Goal: Task Accomplishment & Management: Use online tool/utility

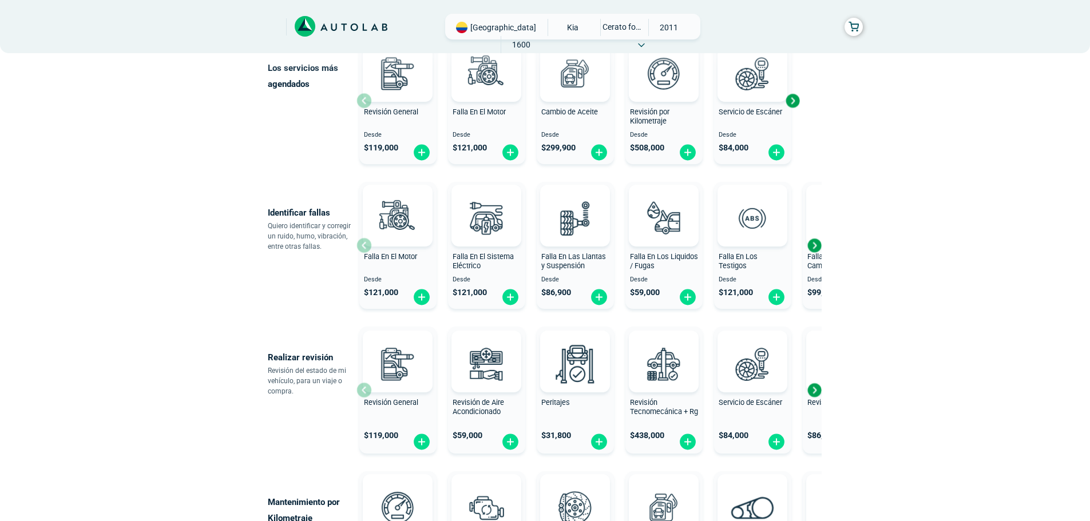
scroll to position [172, 0]
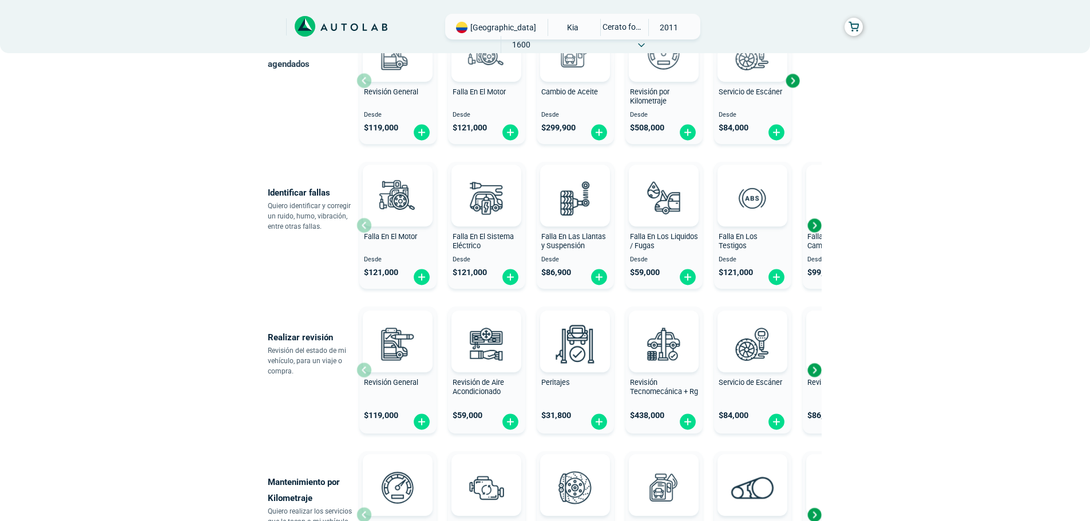
click at [814, 225] on div "Next slide" at bounding box center [814, 225] width 17 height 17
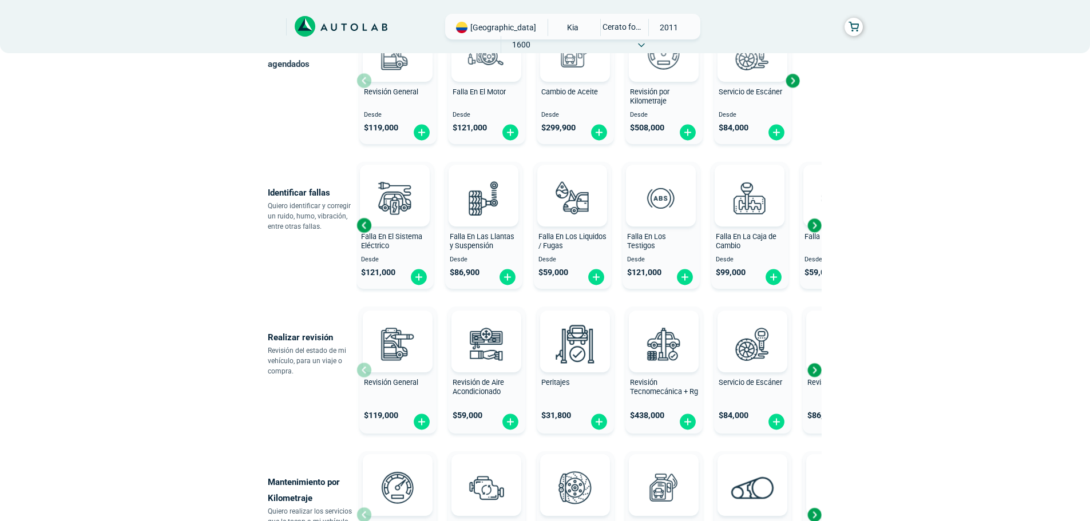
click at [814, 225] on div "Next slide" at bounding box center [814, 225] width 17 height 17
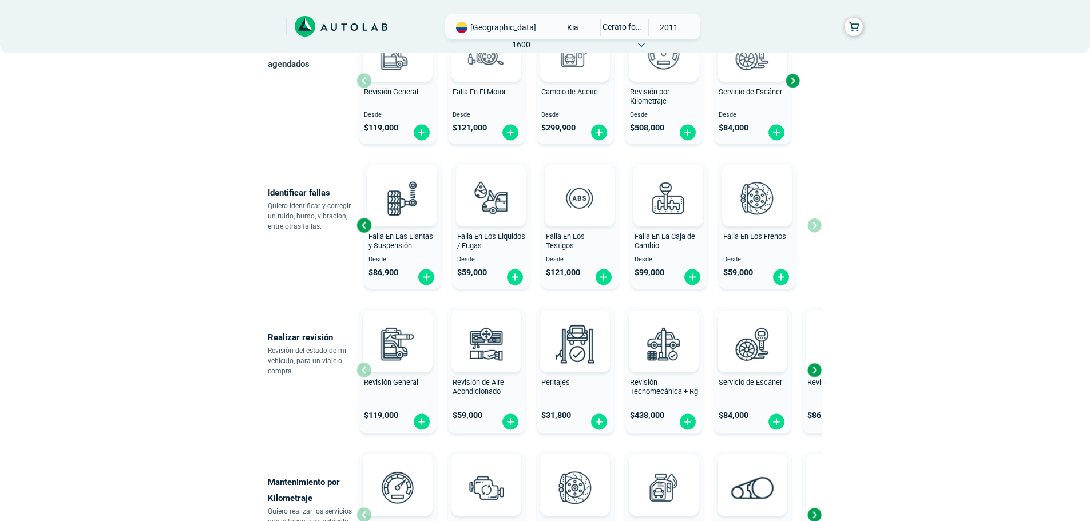
click at [814, 225] on div "Falla En El Motor Desde $ 121,000 Falla En El Sistema Eléctrico Desde $ 121,000…" at bounding box center [588, 225] width 465 height 136
click at [365, 223] on div "Previous slide" at bounding box center [363, 225] width 17 height 17
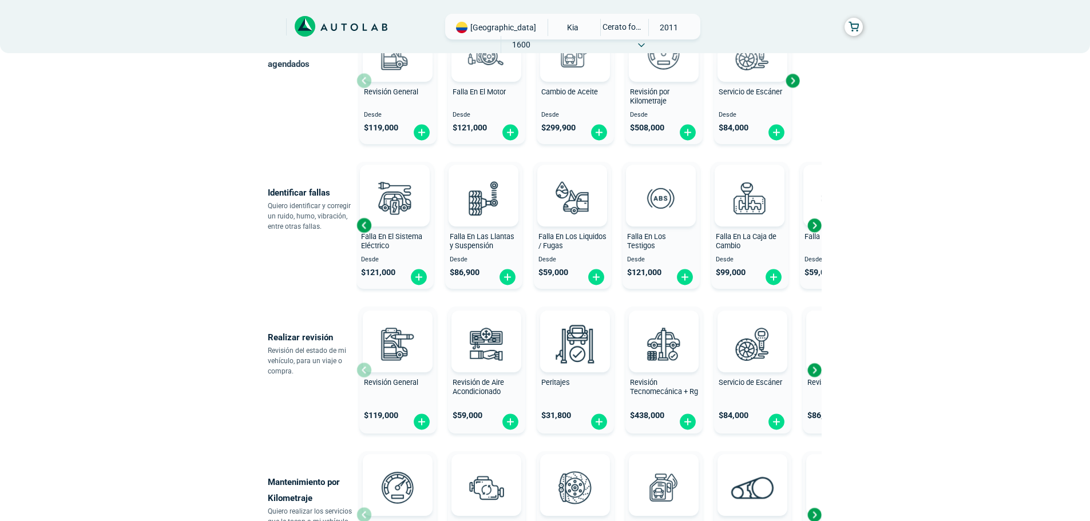
click at [365, 223] on div "Previous slide" at bounding box center [363, 225] width 17 height 17
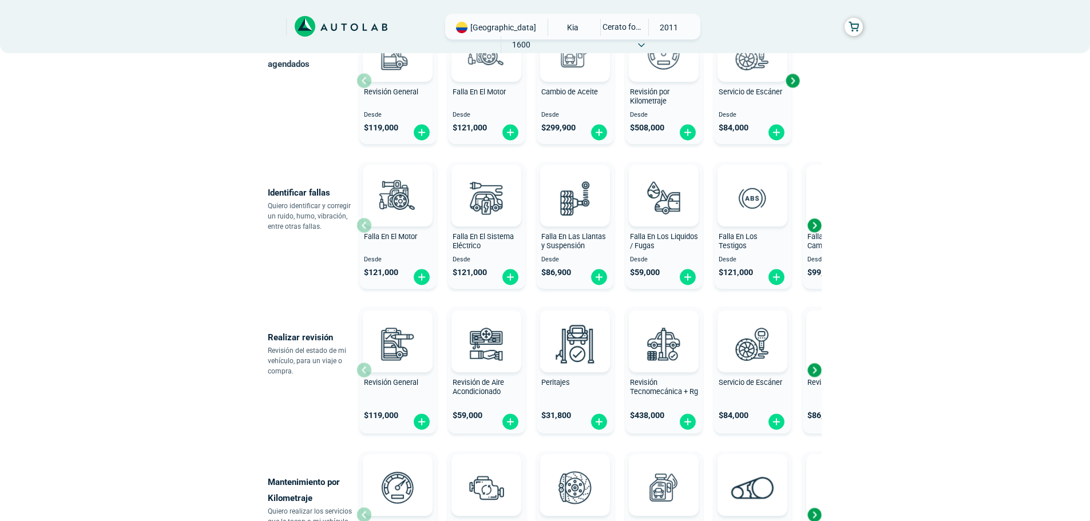
click at [365, 223] on div at bounding box center [398, 196] width 70 height 62
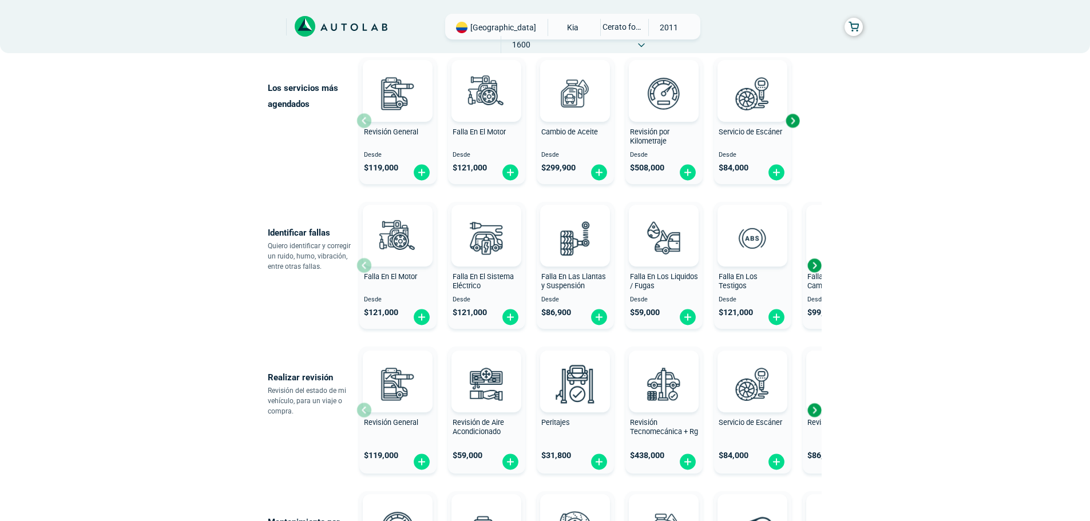
scroll to position [114, 0]
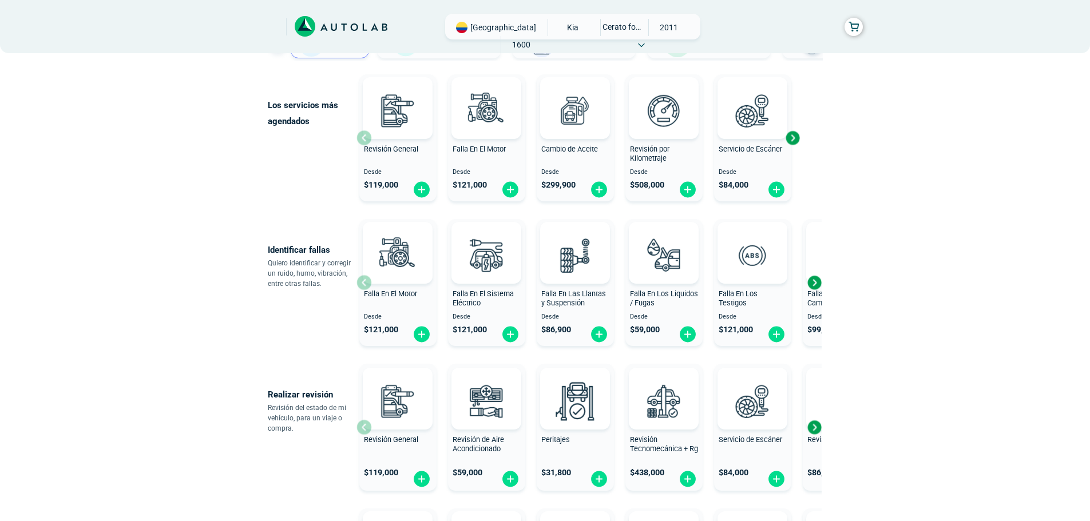
click at [813, 282] on div "Next slide" at bounding box center [814, 282] width 17 height 17
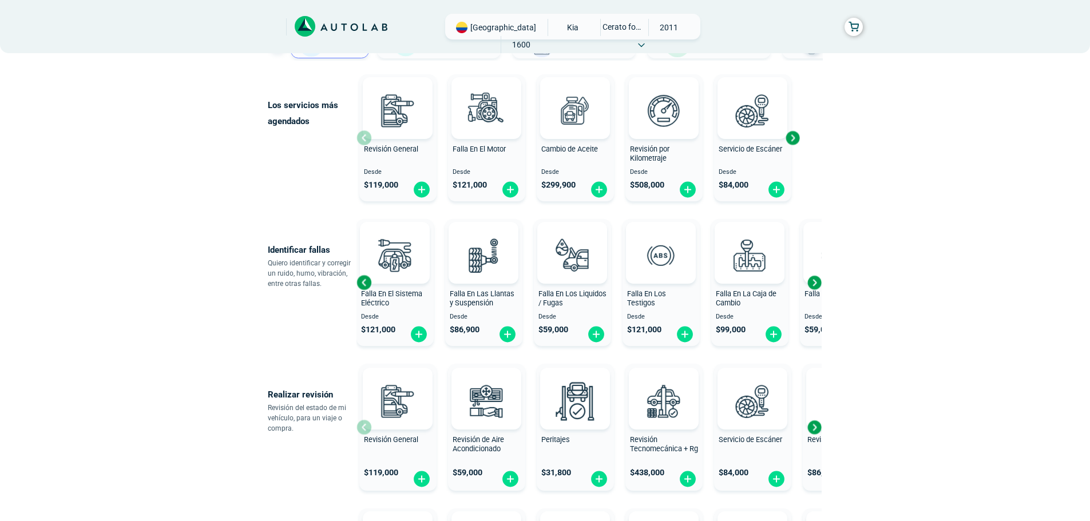
click at [813, 282] on div "Next slide" at bounding box center [814, 282] width 17 height 17
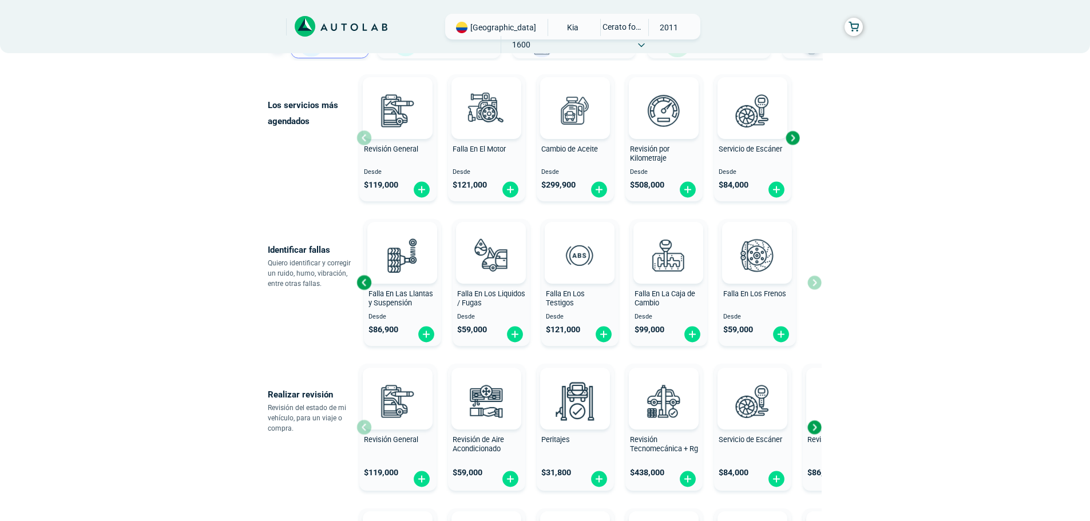
click at [813, 282] on div "Falla En El Motor Desde $ 121,000 Falla En El Sistema Eléctrico Desde $ 121,000…" at bounding box center [588, 283] width 465 height 136
click at [367, 281] on div "Previous slide" at bounding box center [363, 282] width 17 height 17
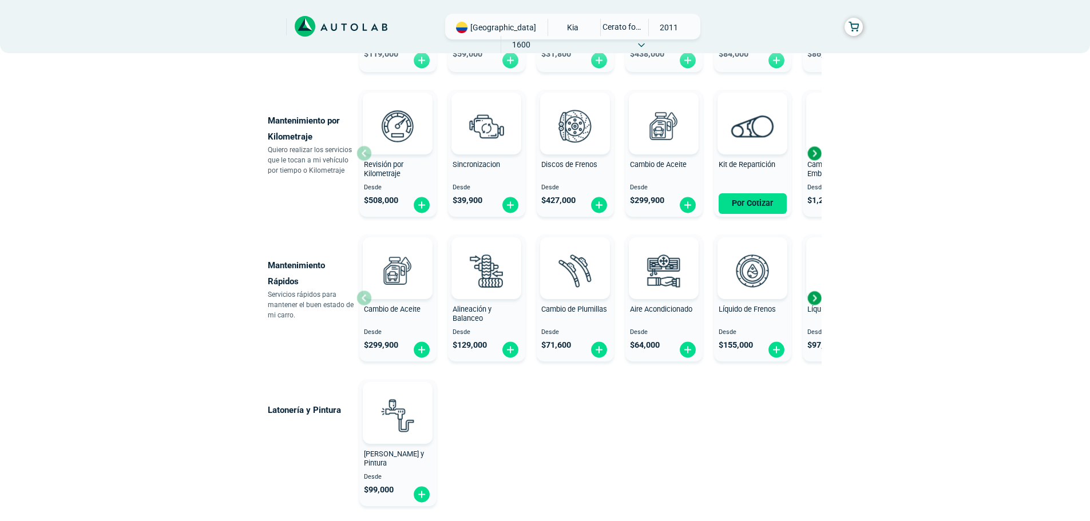
scroll to position [515, 0]
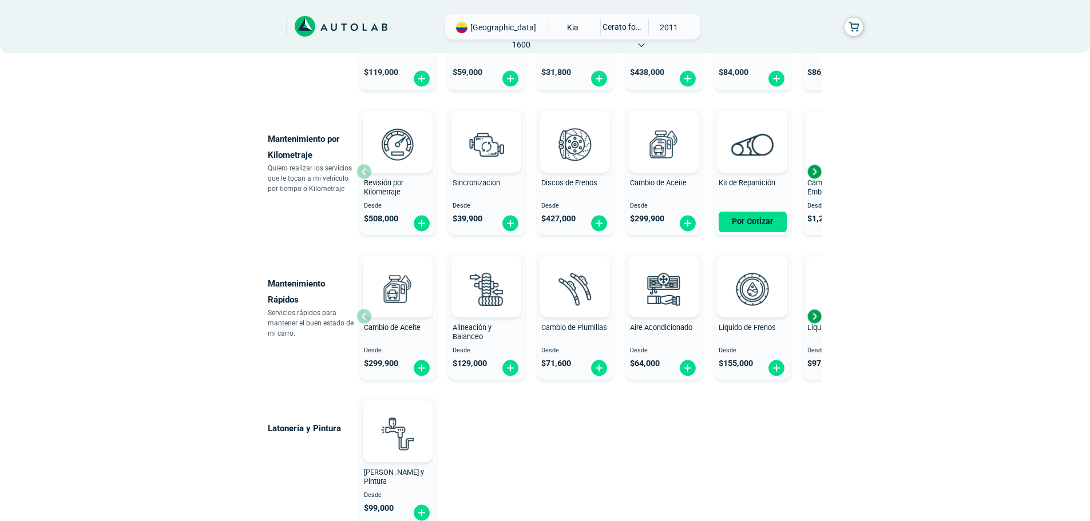
click at [815, 316] on div "Next slide" at bounding box center [814, 316] width 17 height 17
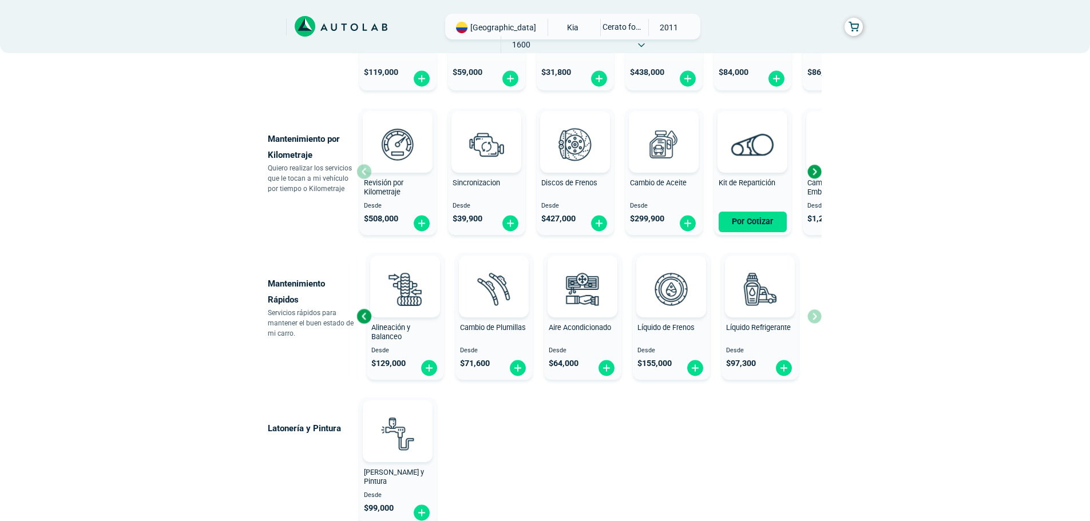
click at [815, 316] on div "Cambio de Aceite Desde $ 299,900 Alineación y Balanceo Desde $ 129,000 Cambio d…" at bounding box center [588, 316] width 465 height 136
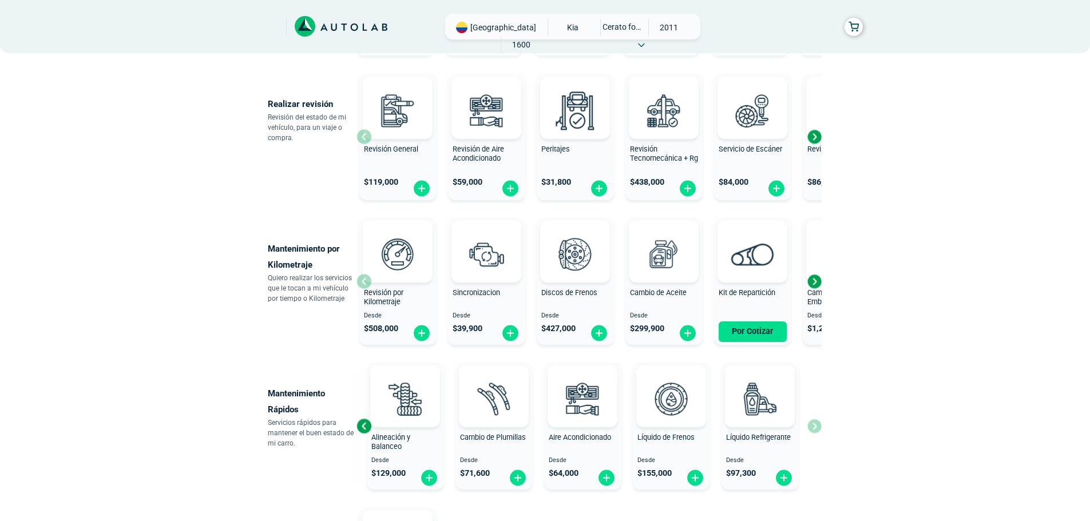
scroll to position [401, 0]
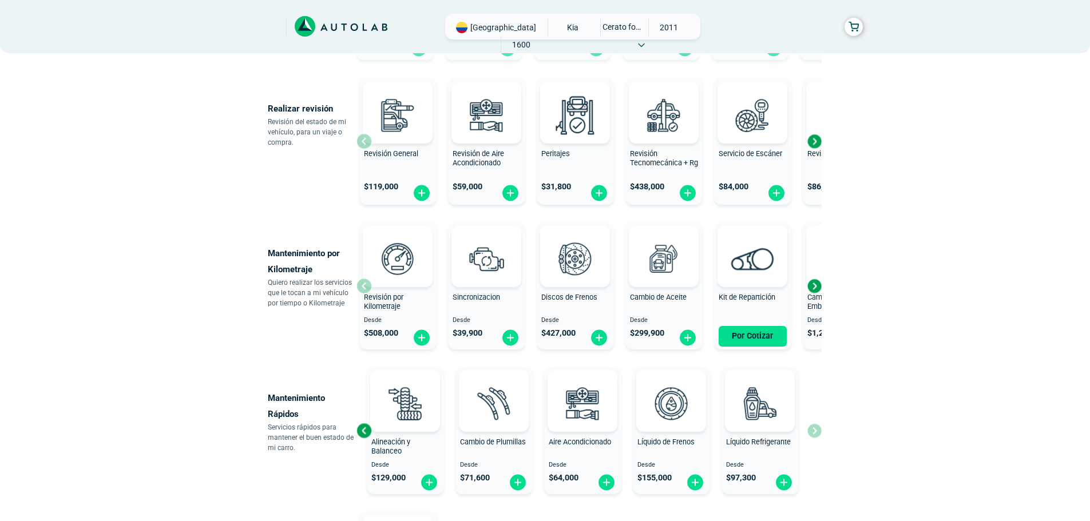
click at [815, 286] on div "Next slide" at bounding box center [814, 286] width 17 height 17
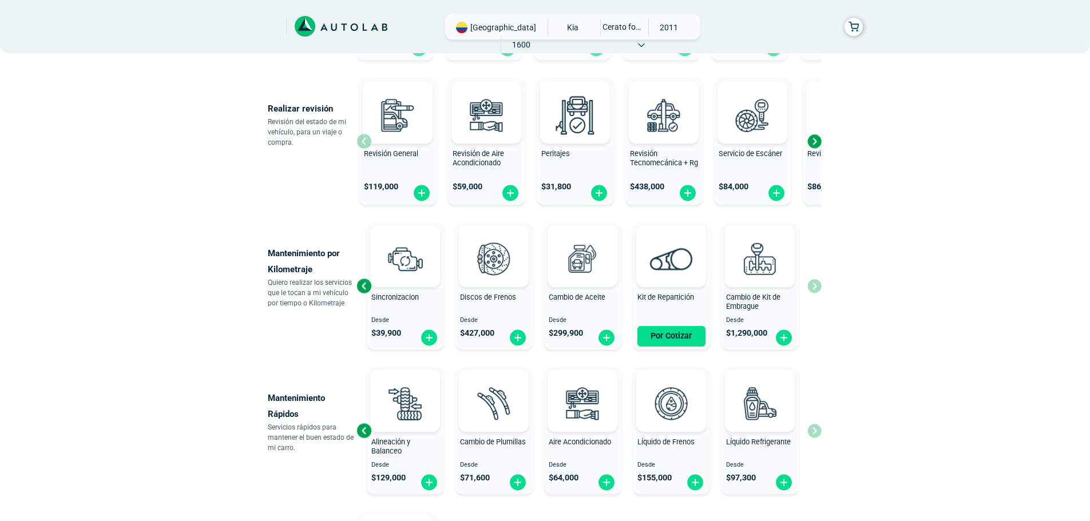
click at [815, 286] on div "Revisión por Kilometraje Desde $ 508,000 Sincronizacion Desde $ 39,900 Discos d…" at bounding box center [588, 286] width 465 height 136
click at [363, 284] on div "Previous slide" at bounding box center [363, 286] width 17 height 17
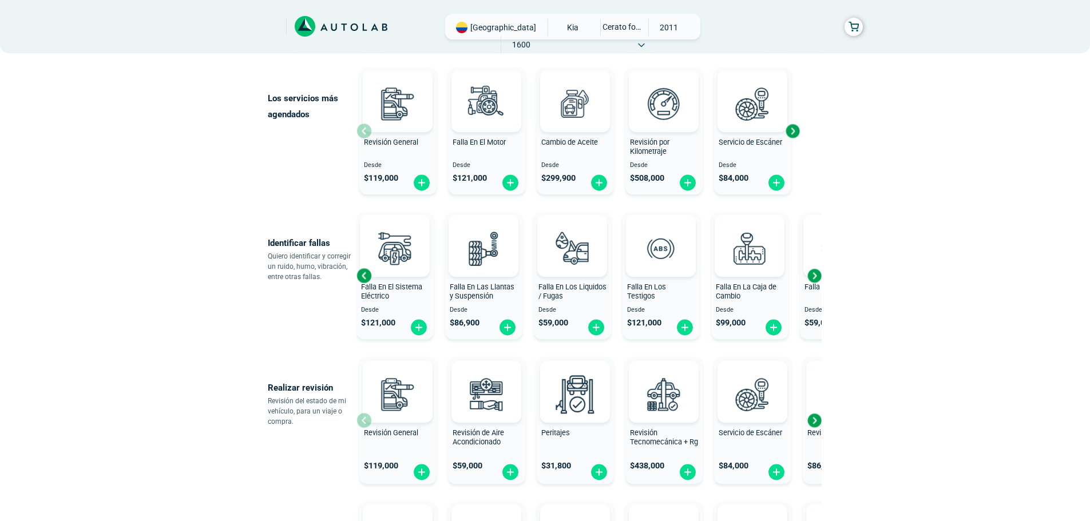
scroll to position [114, 0]
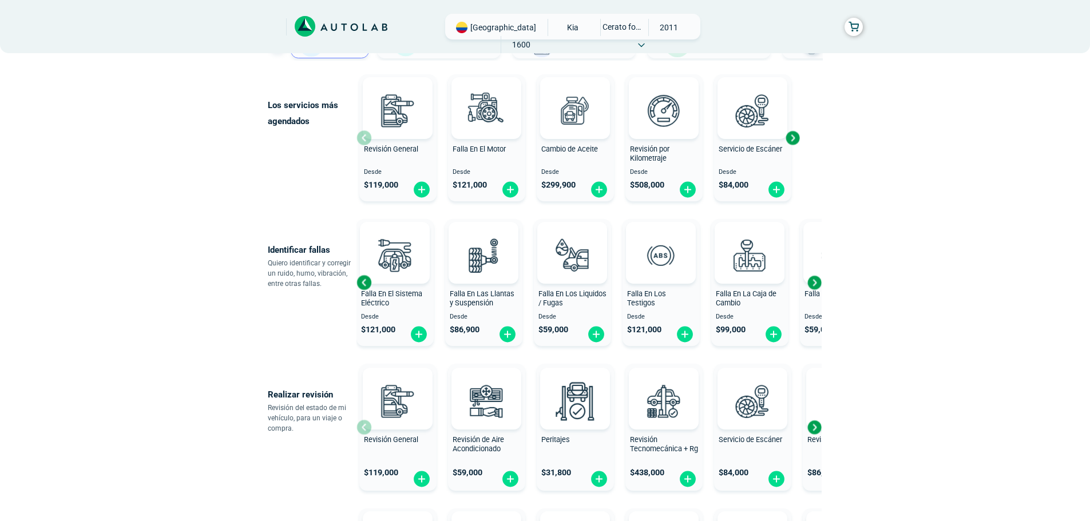
click at [817, 284] on div "Next slide" at bounding box center [814, 282] width 17 height 17
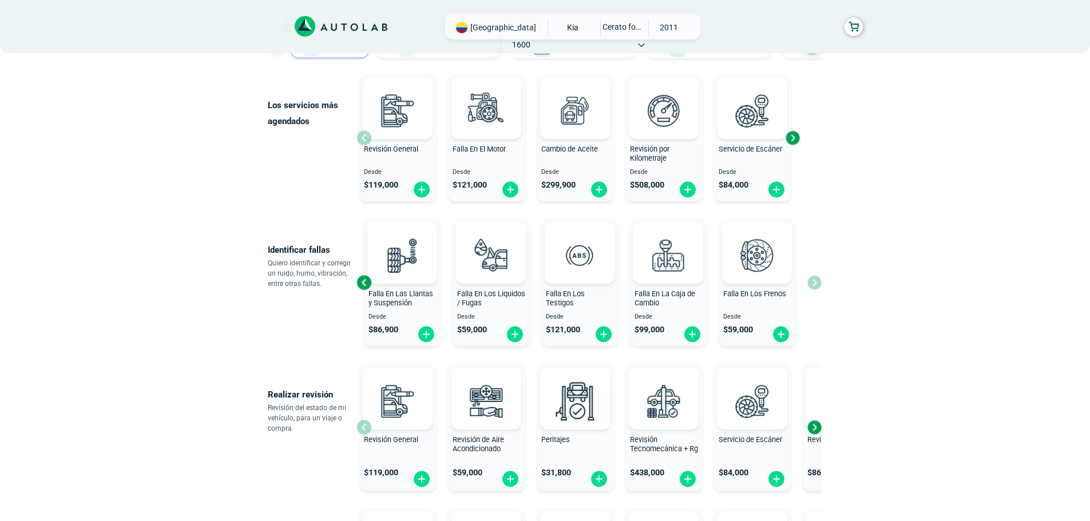
click at [817, 284] on div "Falla En El Motor Desde $ 121,000 Falla En El Sistema Eléctrico Desde $ 121,000…" at bounding box center [588, 283] width 465 height 136
click at [362, 281] on div "Previous slide" at bounding box center [363, 282] width 17 height 17
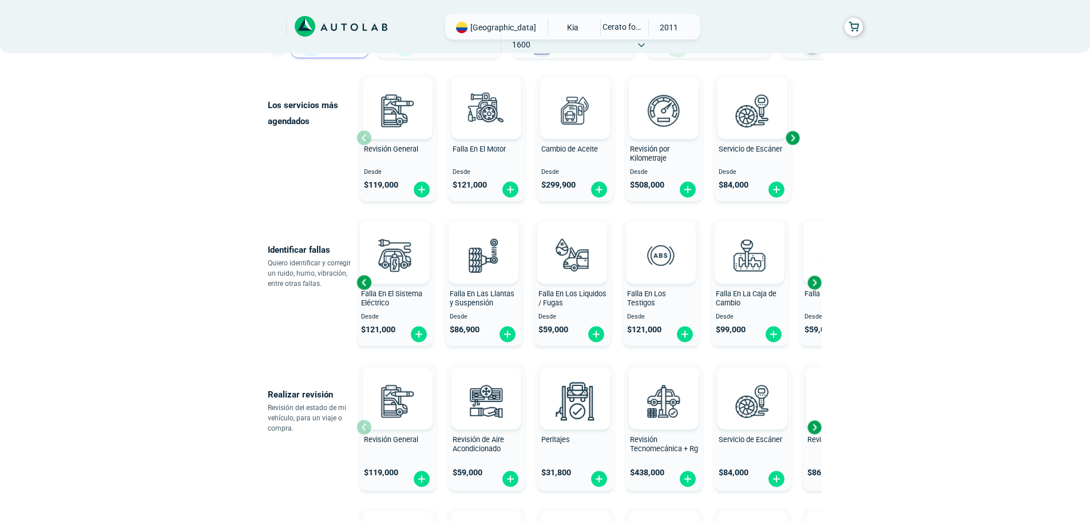
click at [362, 280] on div "Previous slide" at bounding box center [363, 282] width 17 height 17
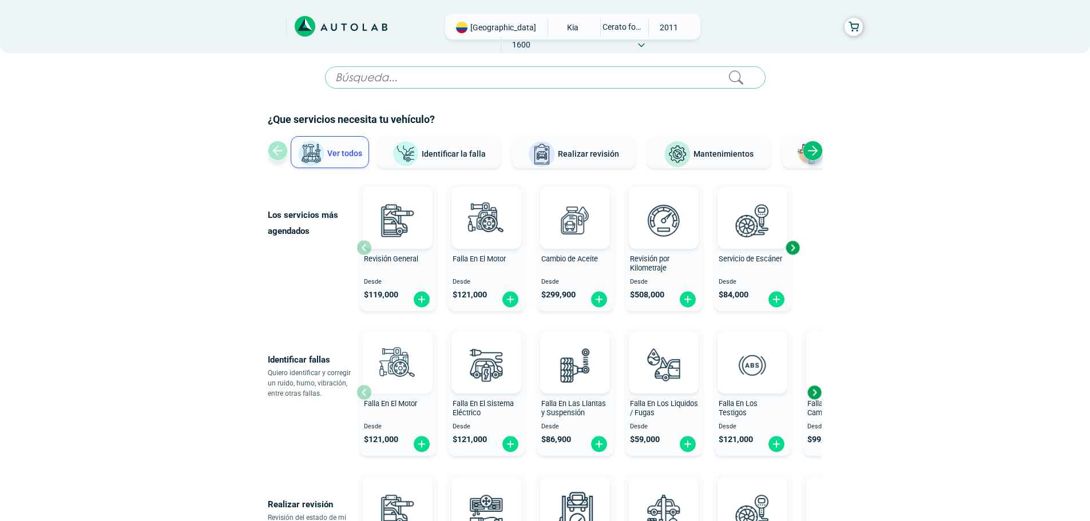
scroll to position [0, 0]
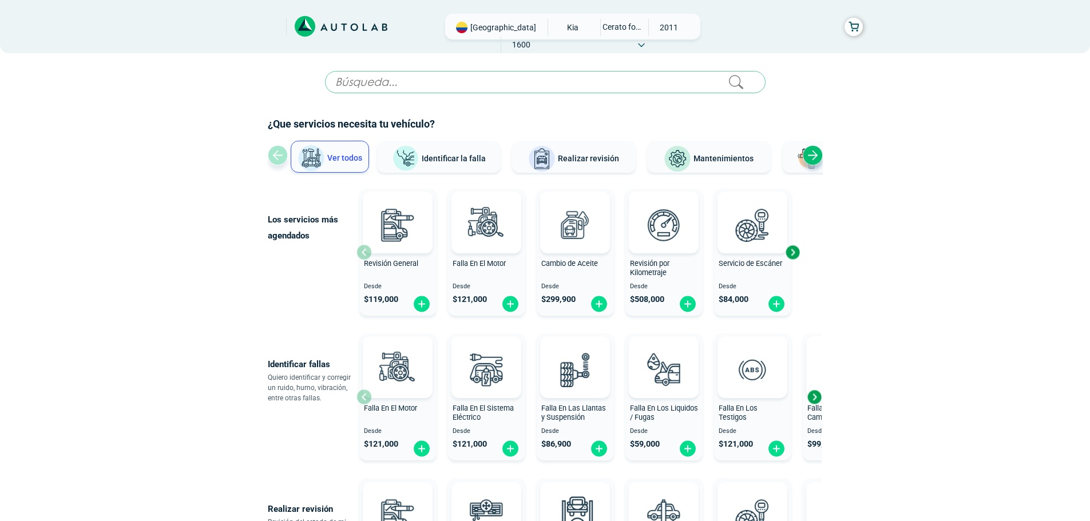
click at [791, 253] on div "Next slide" at bounding box center [792, 252] width 17 height 17
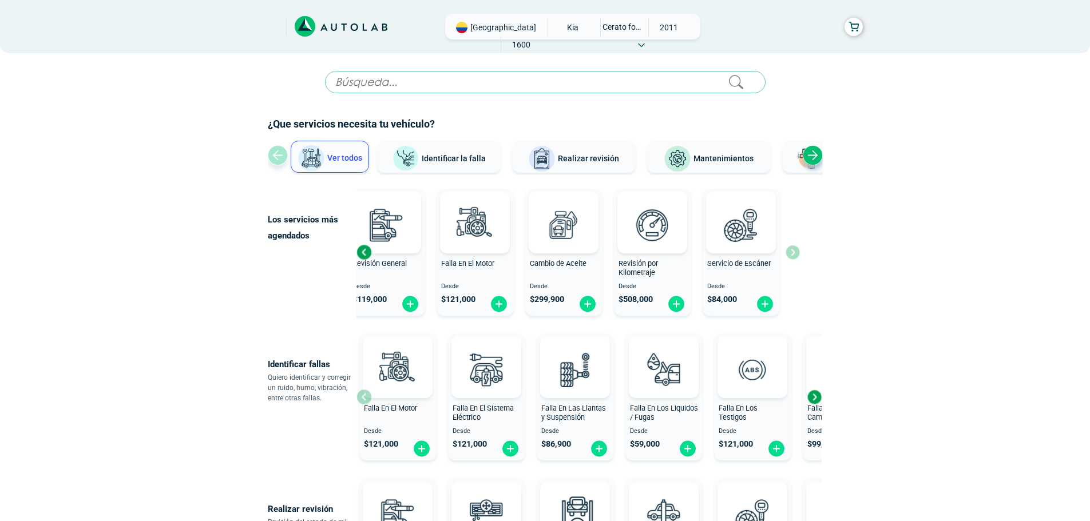
click at [451, 160] on span "Identificar la falla" at bounding box center [454, 157] width 64 height 9
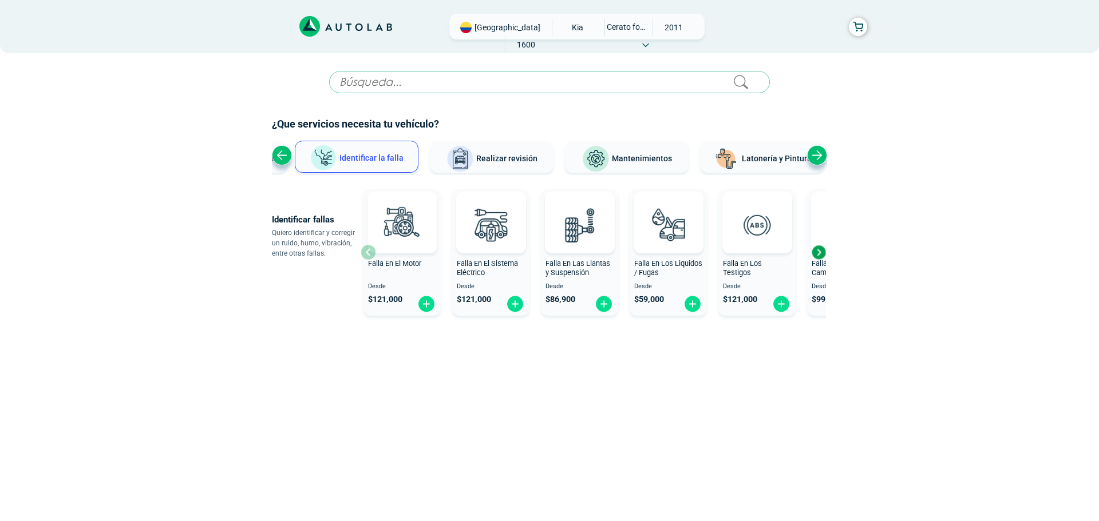
click at [505, 156] on span "Realizar revisión" at bounding box center [506, 158] width 61 height 9
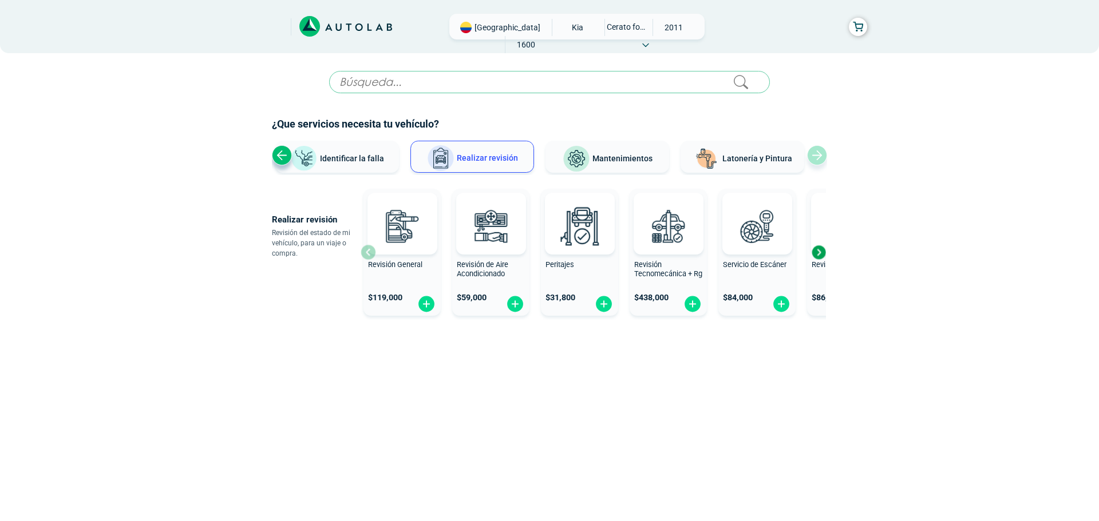
click at [616, 155] on span "Mantenimientos" at bounding box center [622, 158] width 60 height 9
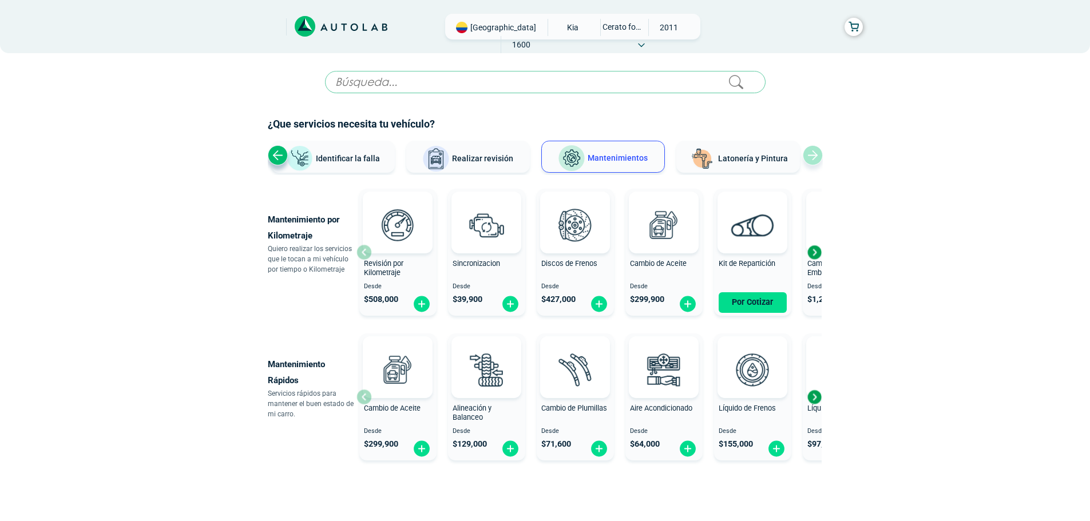
click at [913, 316] on div "× ¡Reserva tranquilo! Sin datos de tarjeta ni pagos Aquí puedes ver tus servici…" at bounding box center [545, 282] width 1090 height 565
click at [365, 163] on span "Identificar la falla" at bounding box center [348, 157] width 64 height 9
